Goal: Task Accomplishment & Management: Manage account settings

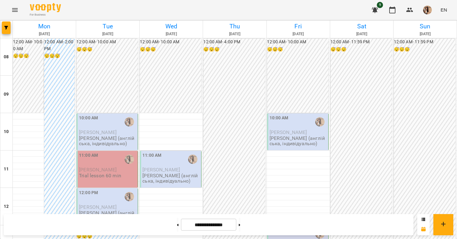
scroll to position [279, 0]
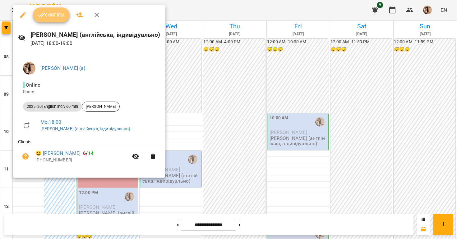
click at [55, 13] on span "Confirm" at bounding box center [51, 14] width 27 height 7
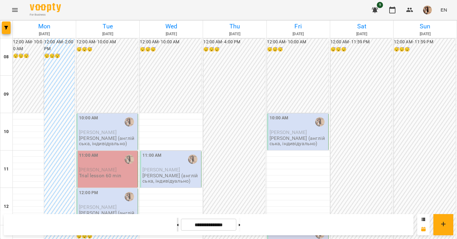
click at [177, 225] on button at bounding box center [178, 224] width 2 height 14
type input "**********"
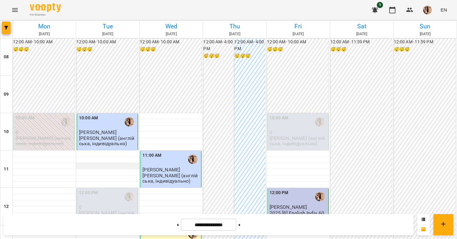
scroll to position [73, 0]
click at [124, 210] on p "[PERSON_NAME] (англійська, індивідуально)" at bounding box center [108, 215] width 58 height 11
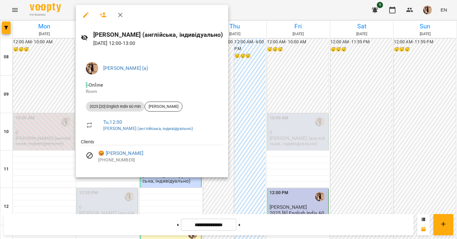
click at [89, 184] on div at bounding box center [228, 119] width 457 height 239
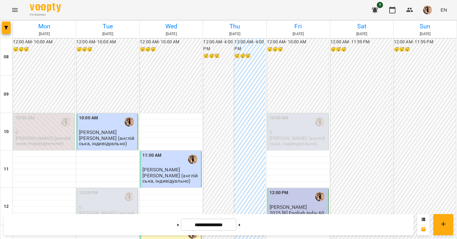
scroll to position [32, 0]
click at [177, 222] on button at bounding box center [178, 224] width 2 height 14
type input "**********"
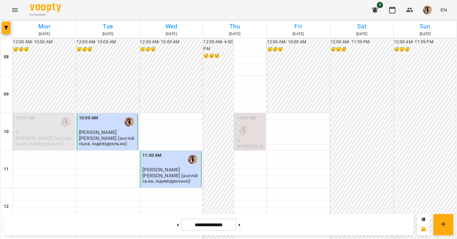
scroll to position [241, 0]
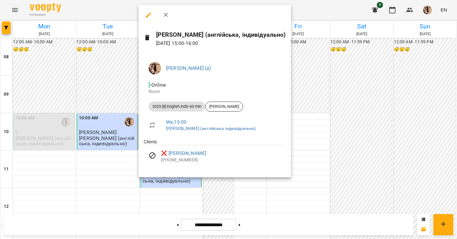
click at [119, 108] on div at bounding box center [228, 119] width 457 height 239
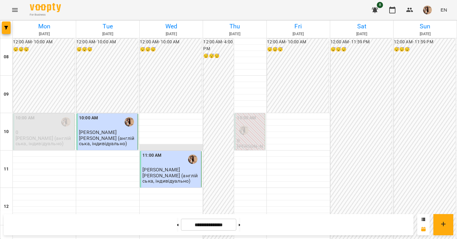
scroll to position [34, 0]
click at [239, 123] on div at bounding box center [244, 130] width 14 height 14
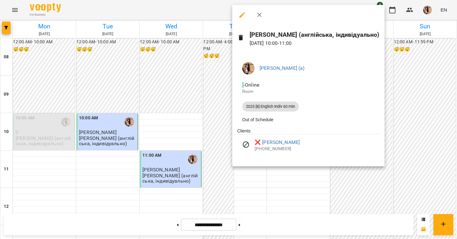
click at [234, 172] on div at bounding box center [228, 119] width 457 height 239
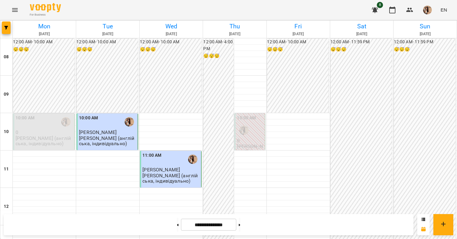
scroll to position [253, 0]
click at [240, 226] on button at bounding box center [240, 224] width 2 height 14
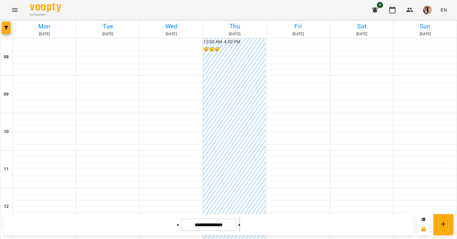
click at [240, 226] on button at bounding box center [240, 224] width 2 height 14
type input "**********"
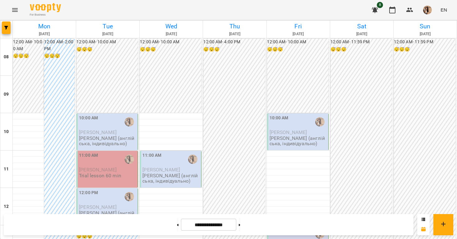
scroll to position [94, 0]
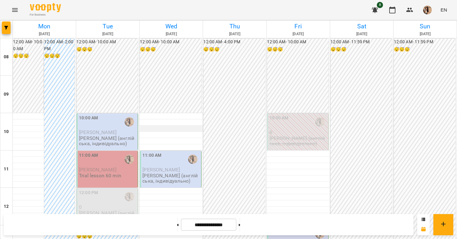
scroll to position [320, 0]
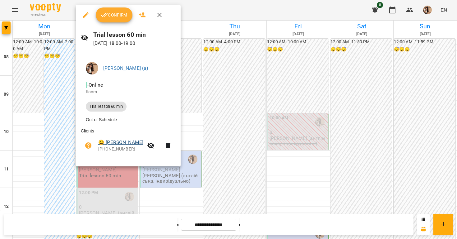
drag, startPoint x: 151, startPoint y: 144, endPoint x: 105, endPoint y: 143, distance: 47.0
click at [105, 143] on span "😀 [PERSON_NAME]" at bounding box center [120, 141] width 45 height 7
copy link "[PERSON_NAME]"
click at [278, 146] on div at bounding box center [228, 119] width 457 height 239
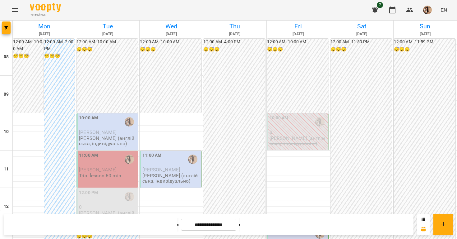
scroll to position [168, 0]
